Goal: Information Seeking & Learning: Learn about a topic

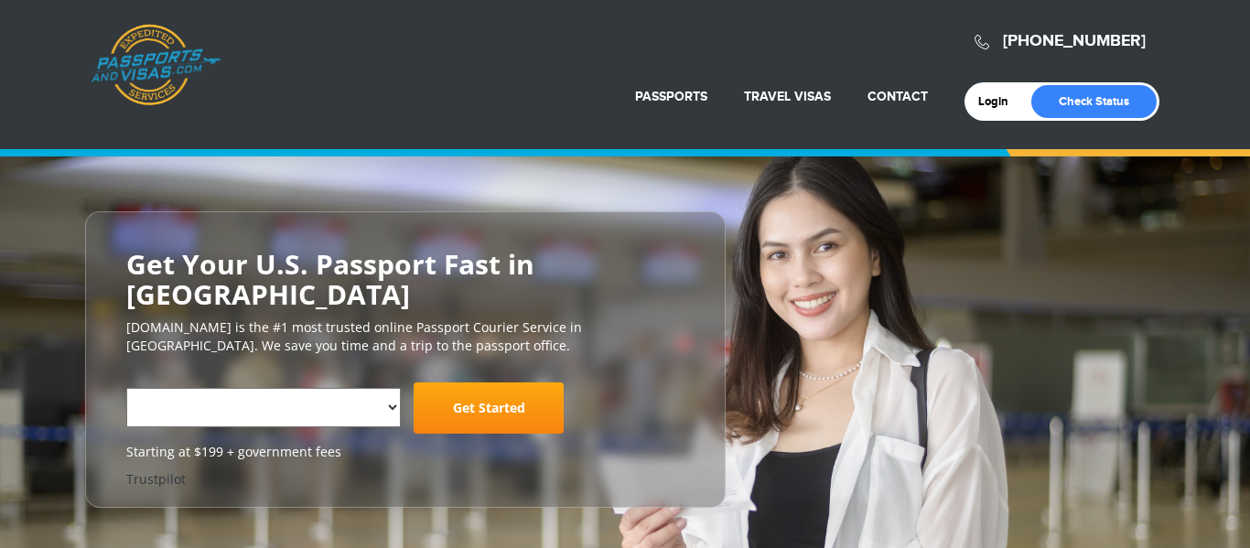
select select "**********"
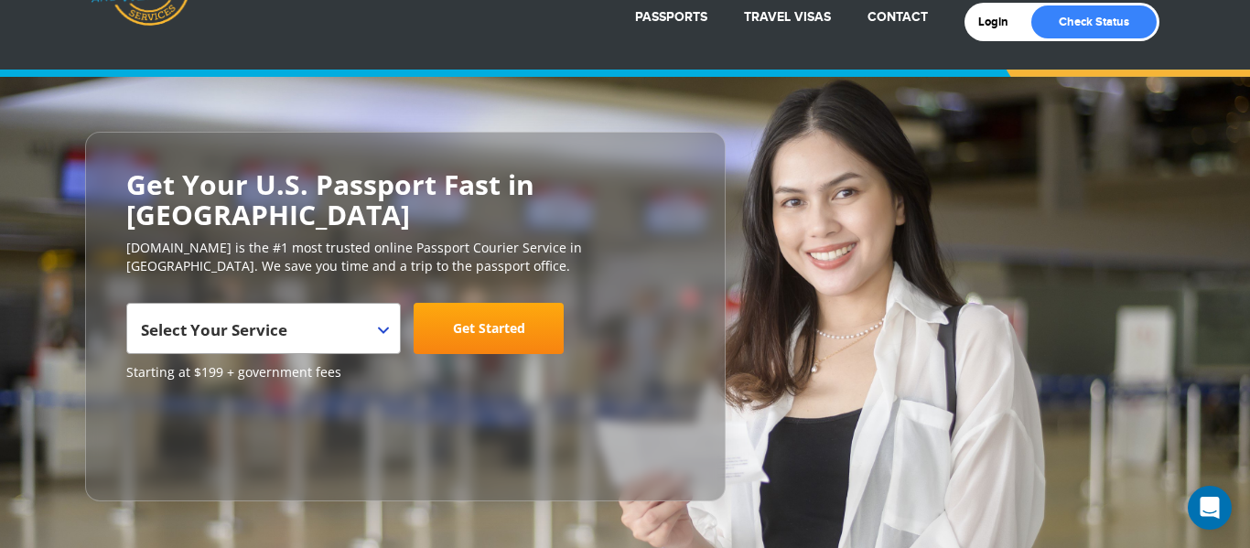
scroll to position [83, 0]
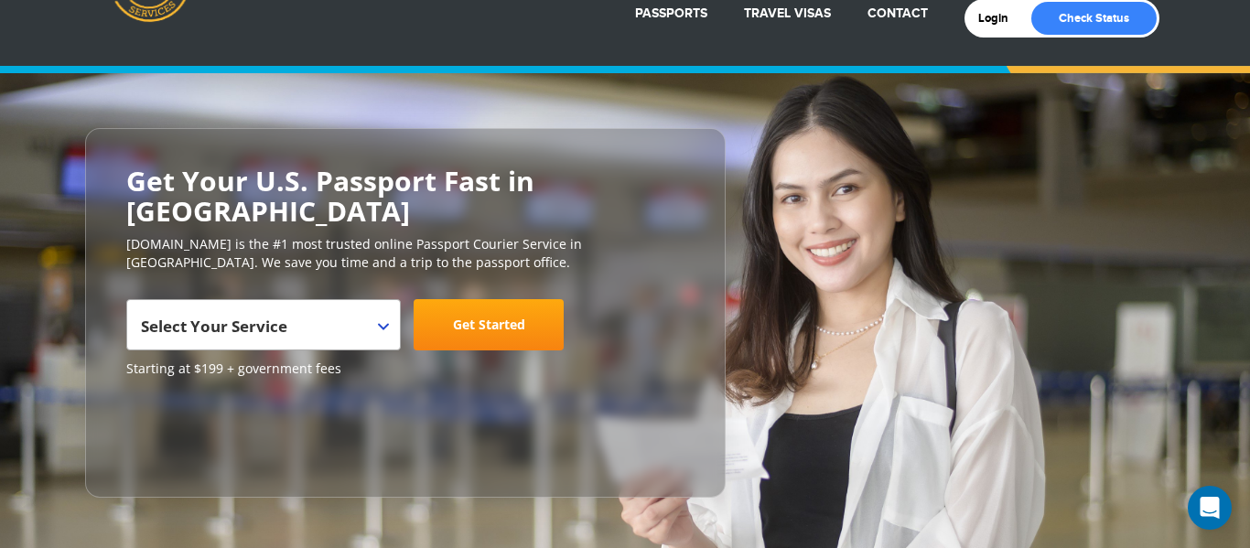
click at [382, 323] on b at bounding box center [383, 326] width 11 height 7
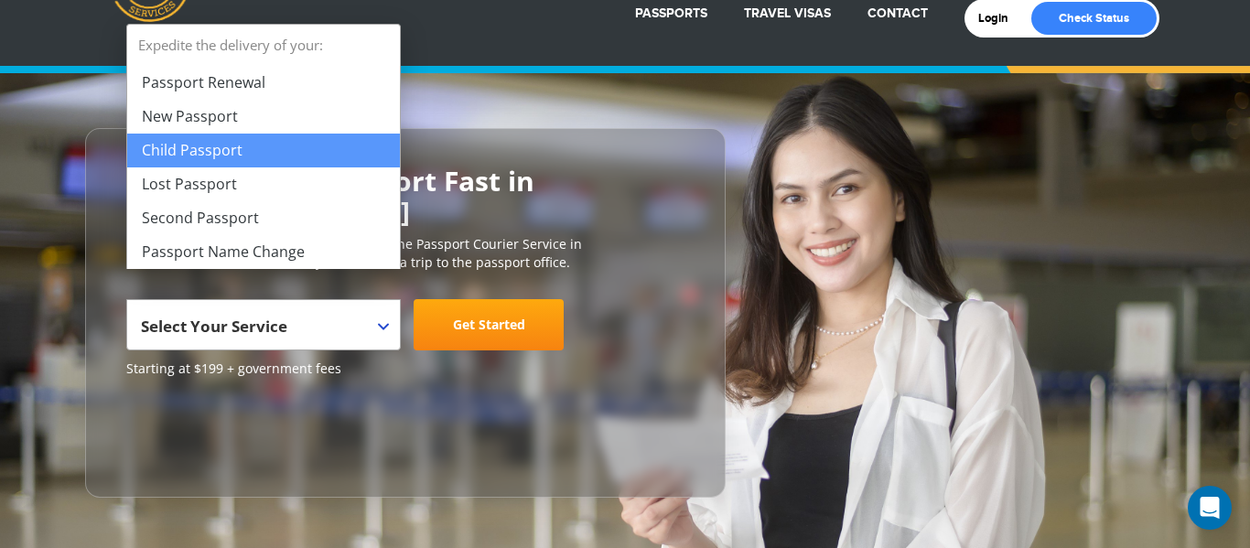
select select "**********"
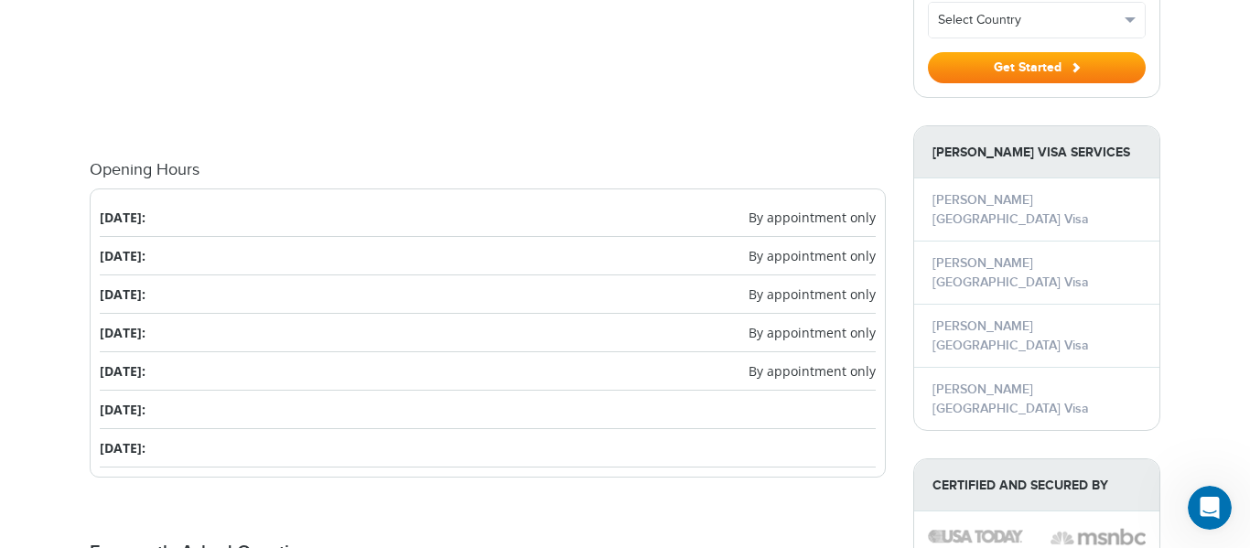
scroll to position [1873, 0]
click at [791, 207] on span "By appointment only" at bounding box center [811, 216] width 127 height 19
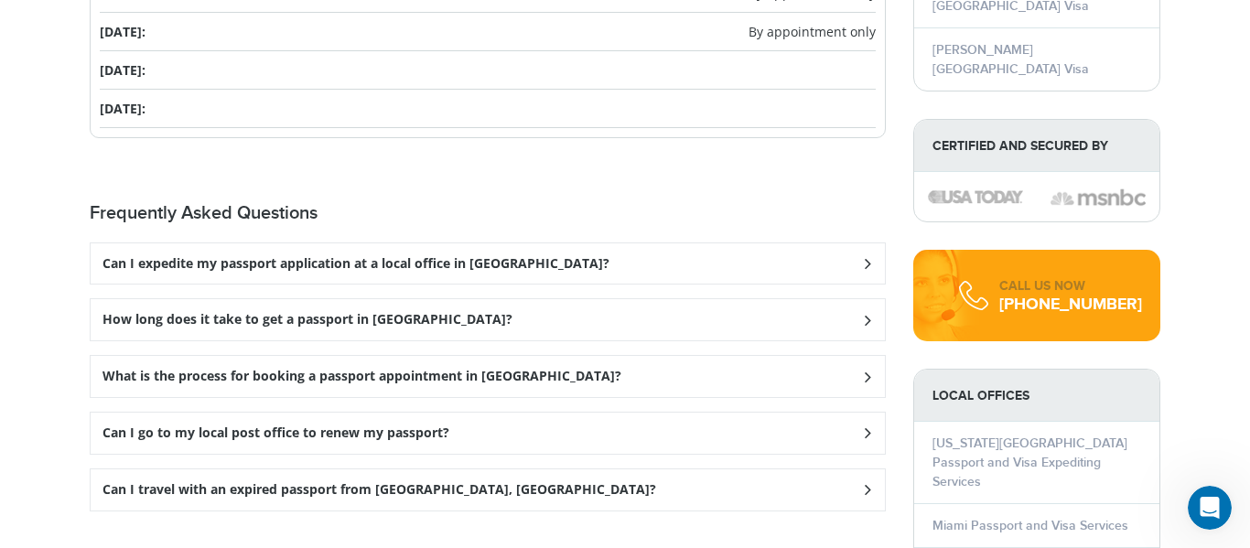
scroll to position [2214, 0]
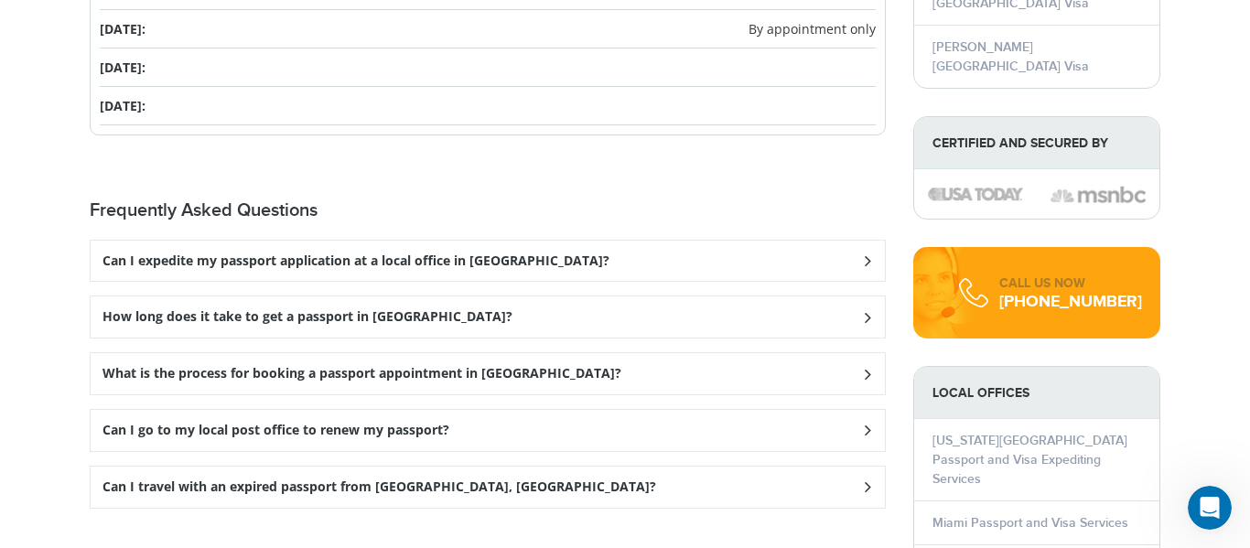
click at [866, 311] on icon at bounding box center [867, 317] width 18 height 12
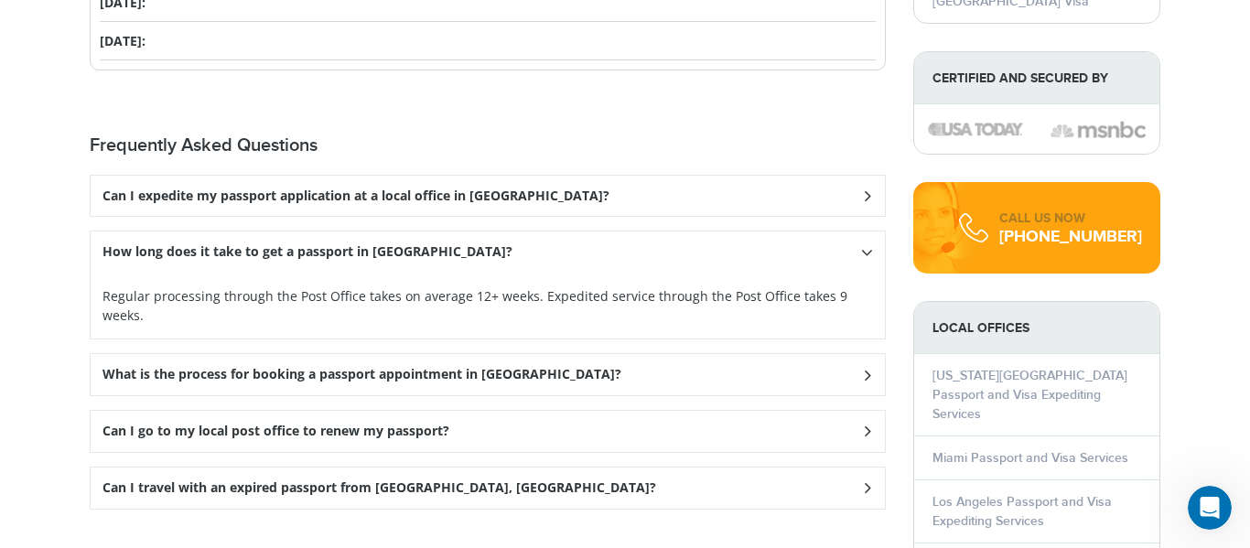
scroll to position [2282, 0]
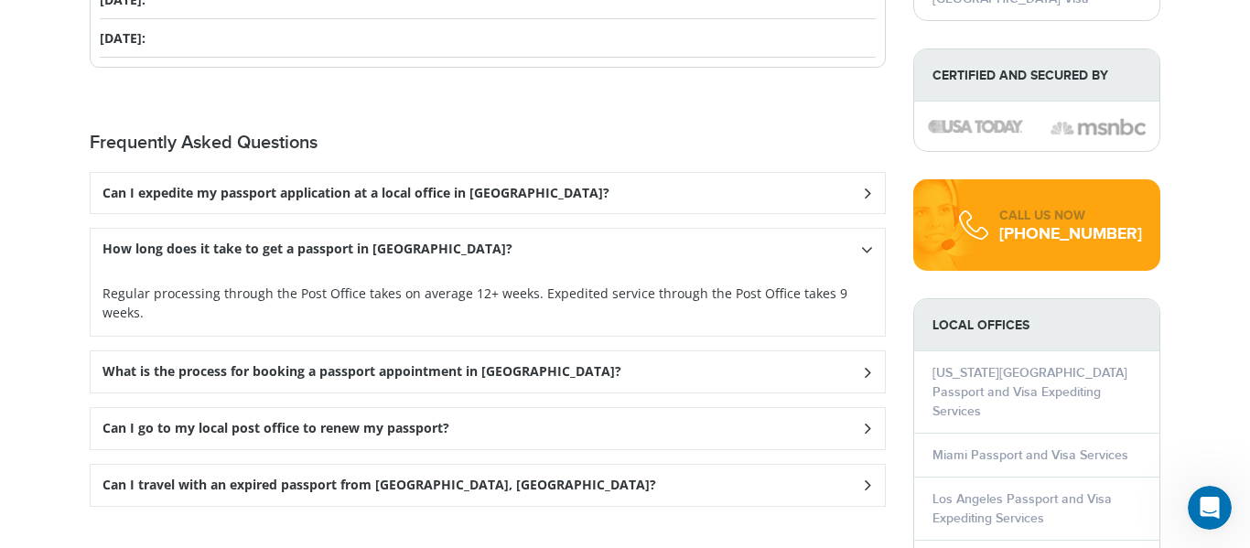
click at [865, 366] on icon at bounding box center [867, 372] width 18 height 12
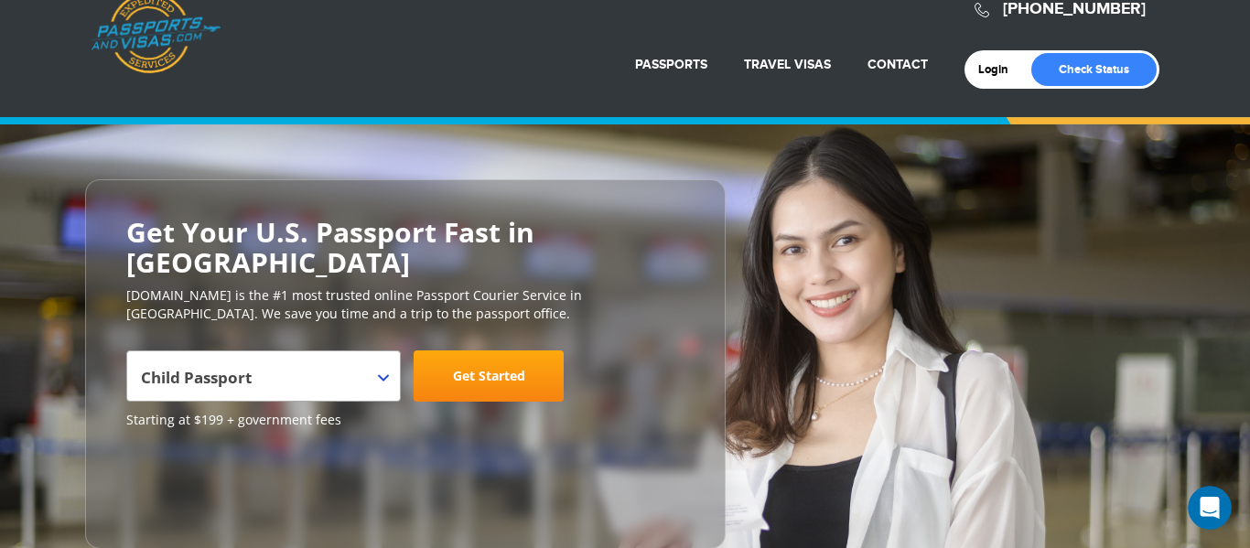
scroll to position [26, 0]
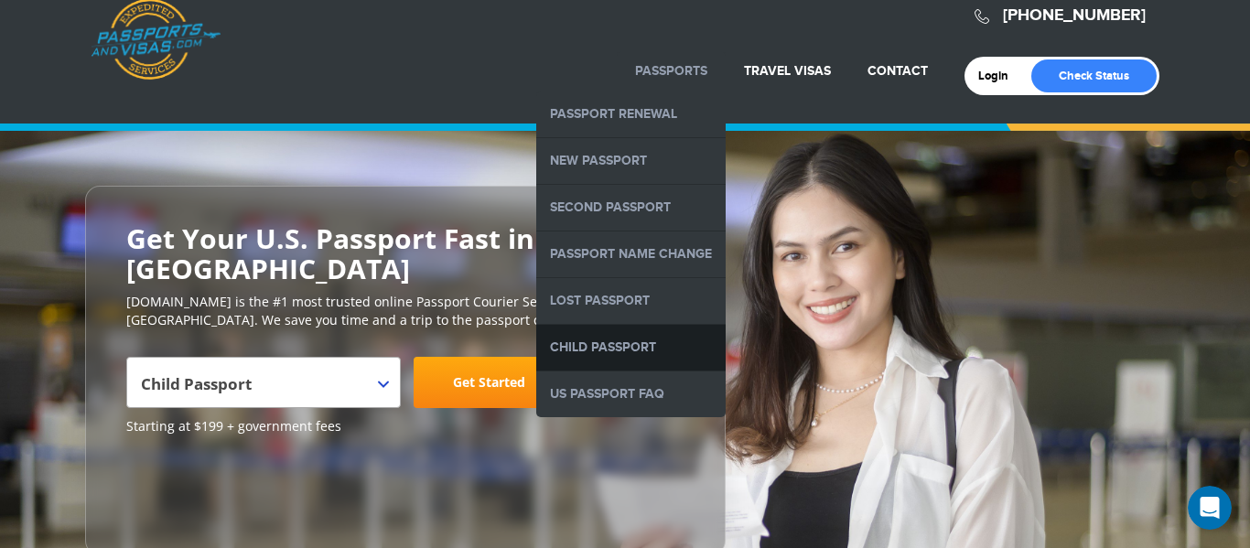
click at [591, 352] on link "Child Passport" at bounding box center [630, 348] width 189 height 46
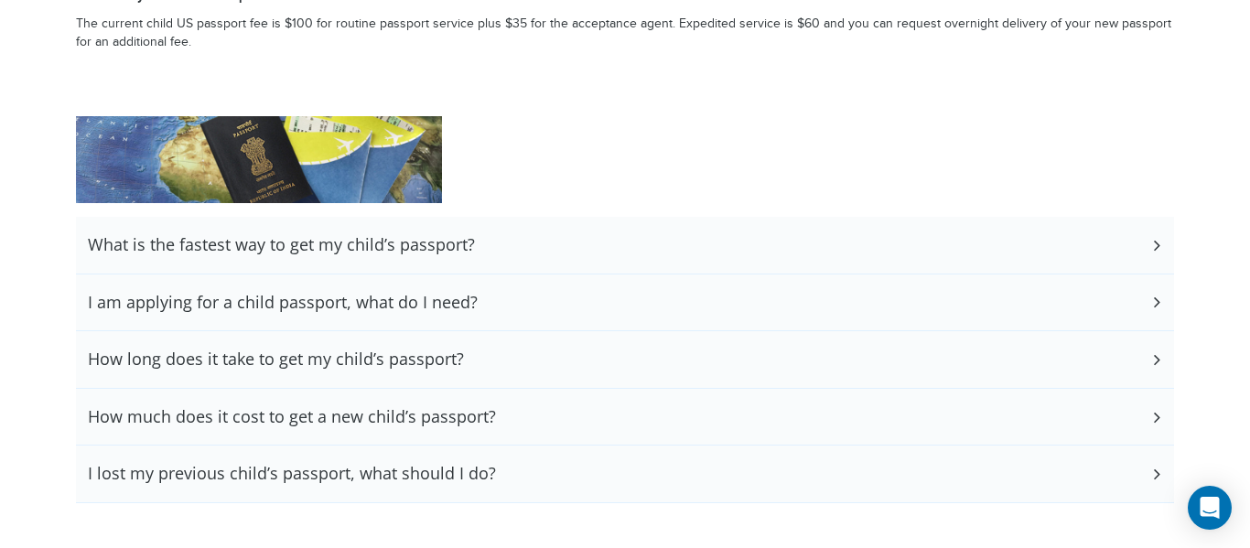
scroll to position [3114, 0]
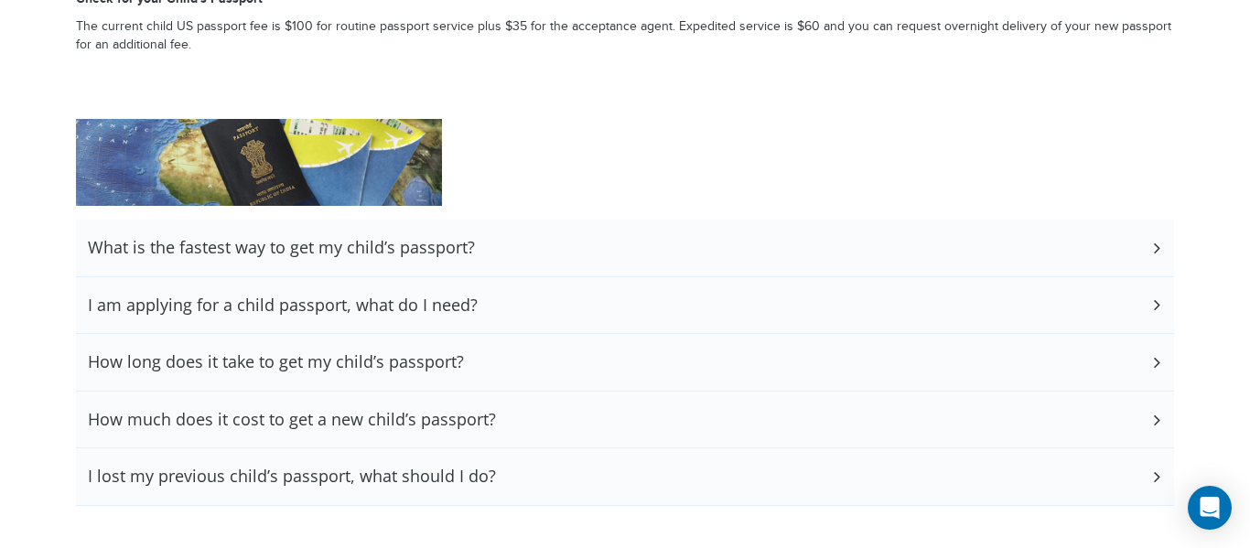
click at [1156, 306] on icon at bounding box center [1156, 305] width 18 height 12
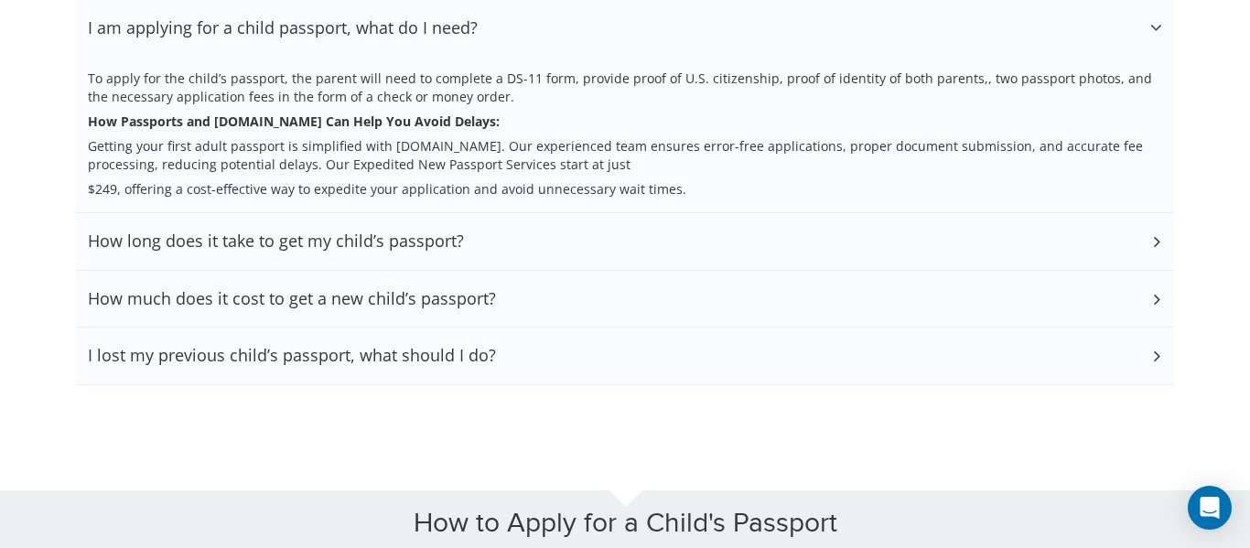
scroll to position [3397, 0]
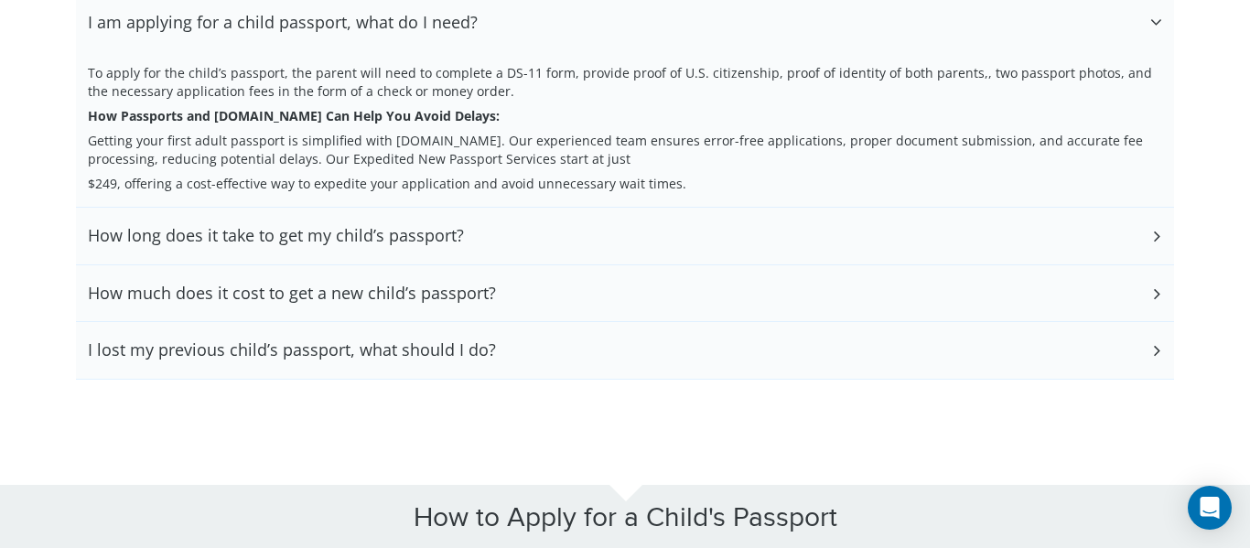
click at [1151, 242] on icon at bounding box center [1156, 236] width 18 height 12
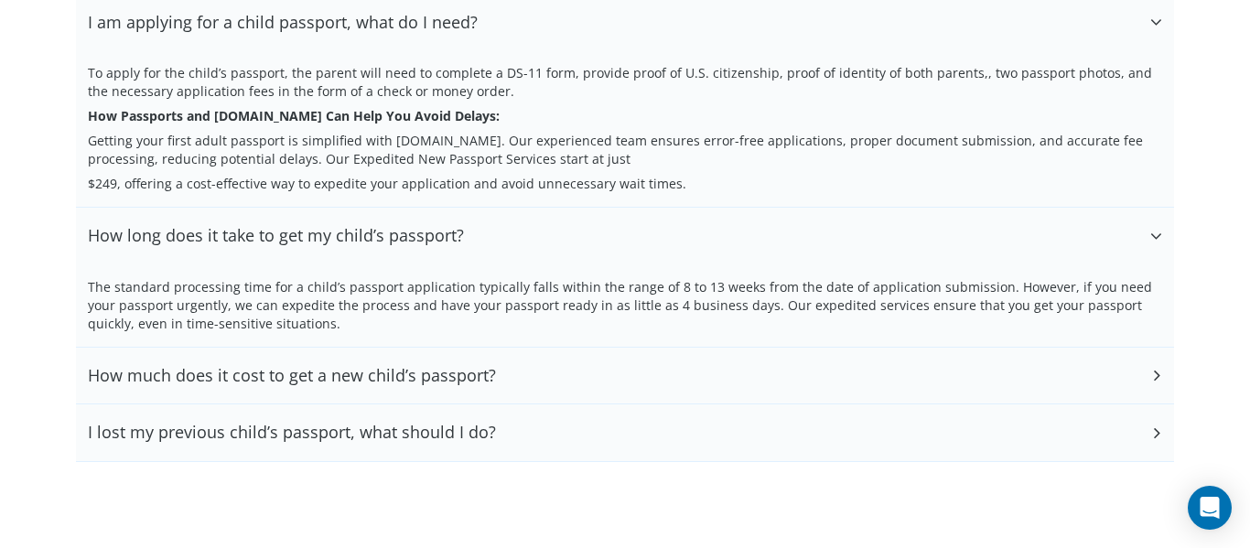
click at [1154, 383] on div "How much does it cost to get a new child’s passport?" at bounding box center [625, 376] width 1098 height 57
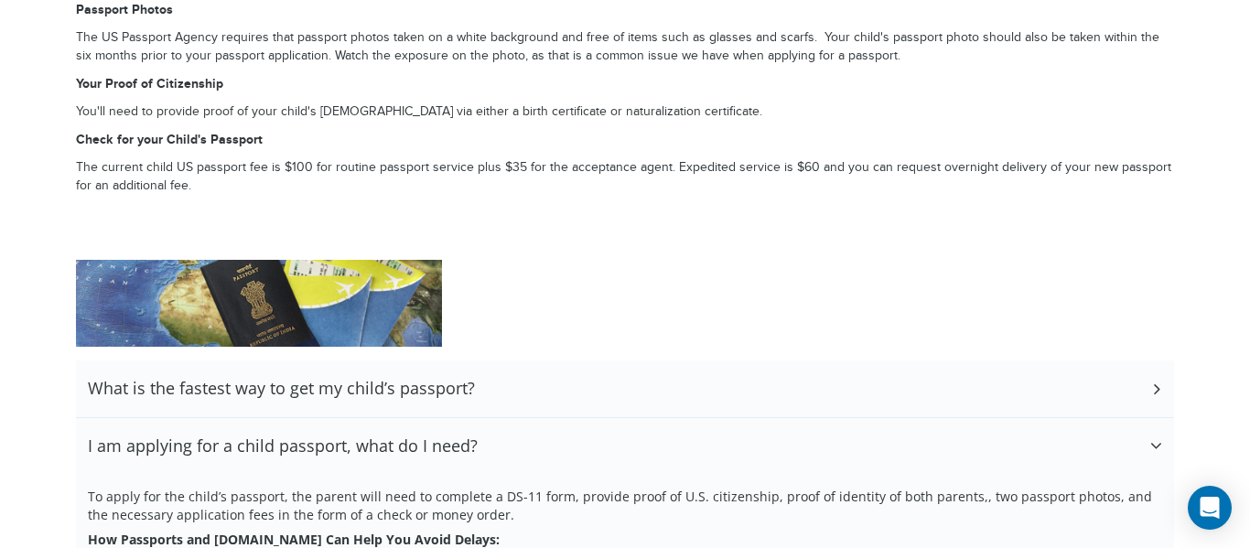
scroll to position [2965, 0]
